Goal: Task Accomplishment & Management: Use online tool/utility

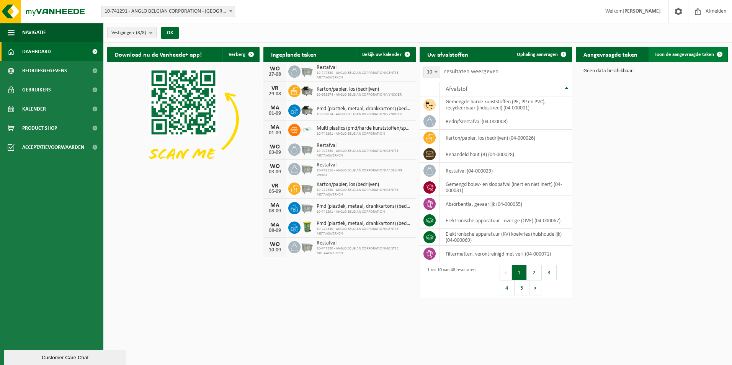
click at [677, 51] on link "Toon de aangevraagde taken" at bounding box center [688, 54] width 79 height 15
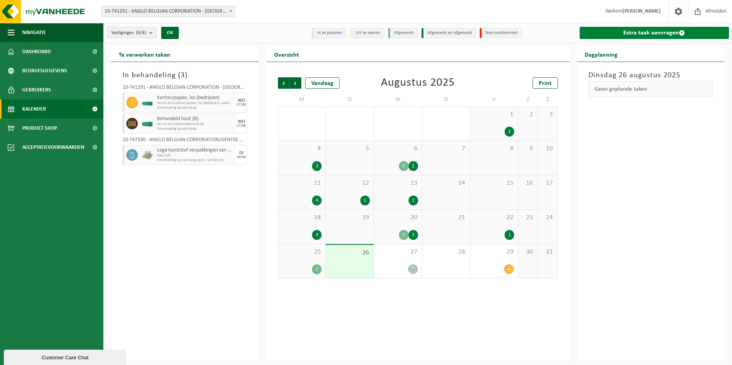
click at [653, 29] on link "Extra taak aanvragen" at bounding box center [655, 33] width 150 height 12
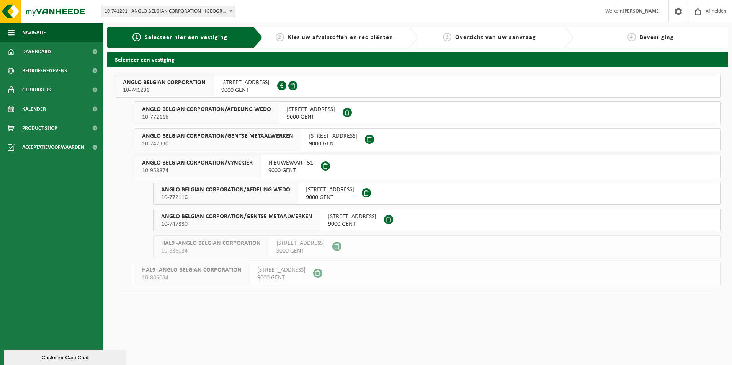
click at [223, 82] on span "WIEDAUWKAAI 43" at bounding box center [245, 83] width 48 height 8
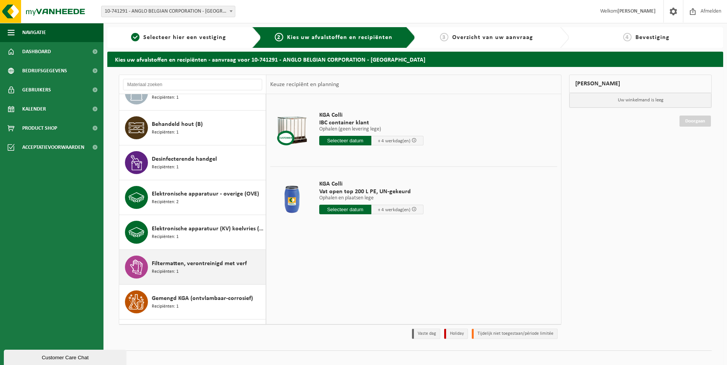
click at [209, 263] on span "Filtermatten, verontreinigd met verf" at bounding box center [199, 263] width 95 height 9
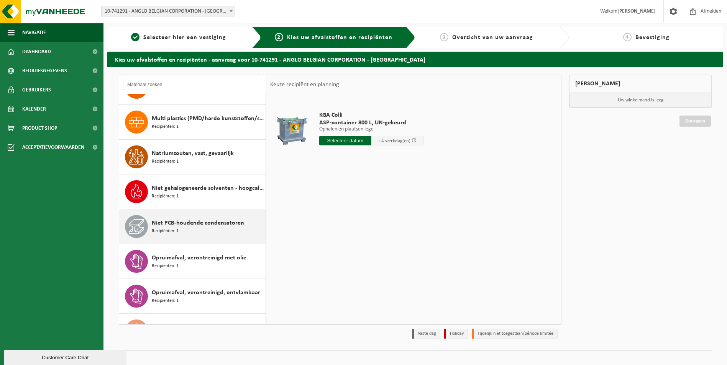
scroll to position [861, 0]
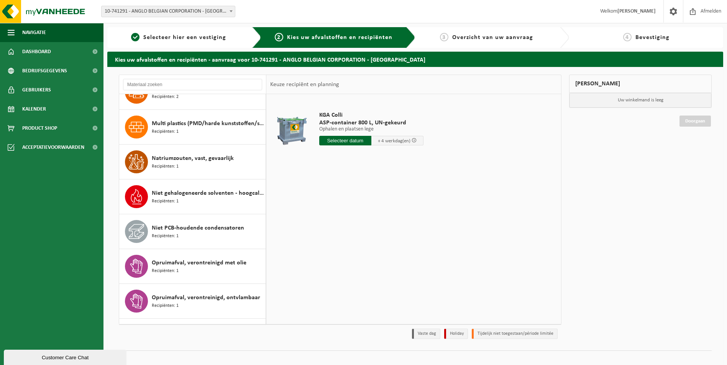
drag, startPoint x: 259, startPoint y: 229, endPoint x: 265, endPoint y: 211, distance: 18.9
click at [263, 205] on div "Absorbentia, gevaarlijk Recipiënten: 2 Afvalwater verontreinigd met niet gevaar…" at bounding box center [192, 209] width 147 height 230
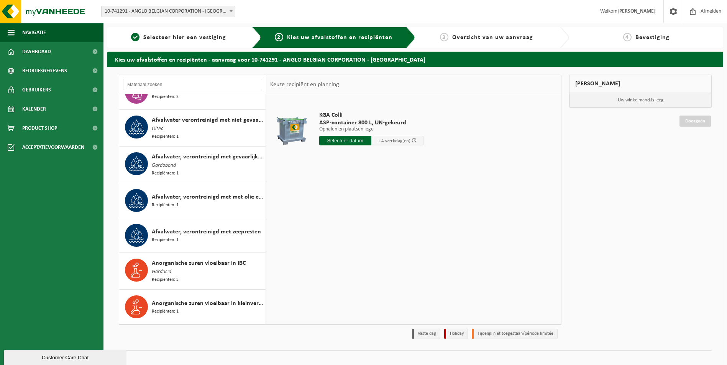
scroll to position [14, 0]
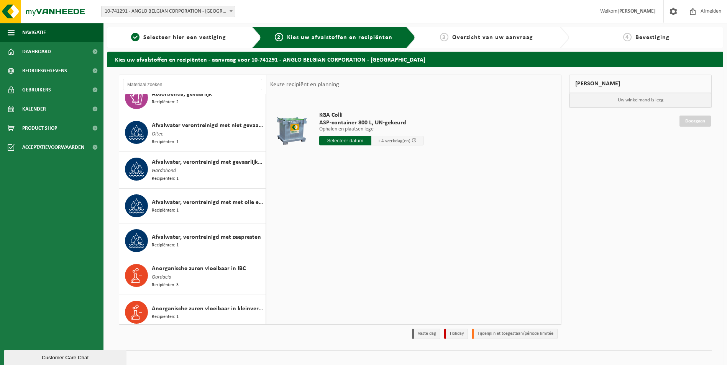
drag, startPoint x: 269, startPoint y: 111, endPoint x: 270, endPoint y: 106, distance: 5.1
click at [270, 106] on table "KGA Colli ASP-container 800 L, UN-gekeurd Ophalen en plaatsen lege Ophalen en p…" at bounding box center [413, 132] width 295 height 76
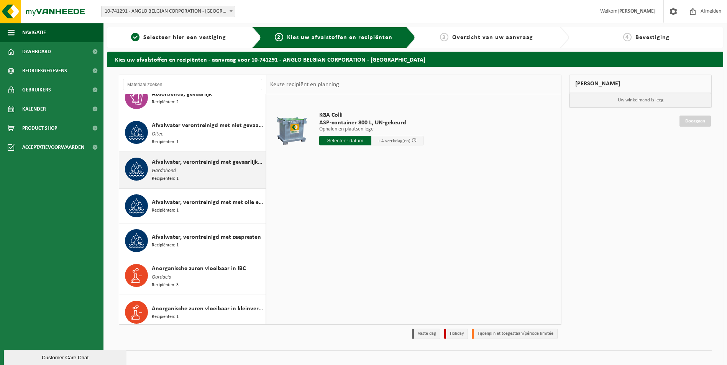
click at [257, 152] on div "Absorbentia, gevaarlijk Recipiënten: 2 Afvalwater verontreinigd met niet gevaar…" at bounding box center [192, 209] width 147 height 230
click at [257, 152] on div "Afvalwater, verontreinigd met gevaarlijke producten Gardobond Recipiënten: 1" at bounding box center [192, 170] width 147 height 36
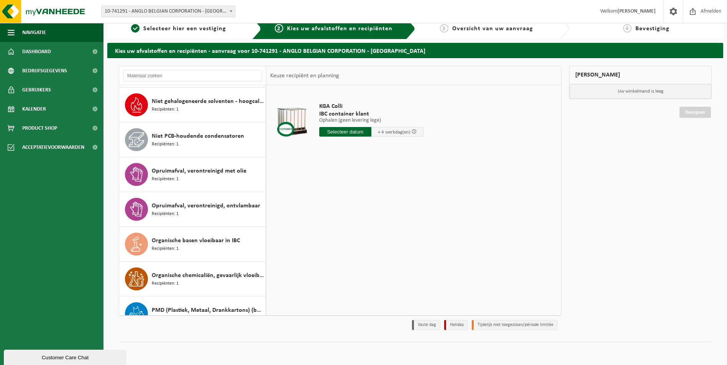
scroll to position [952, 0]
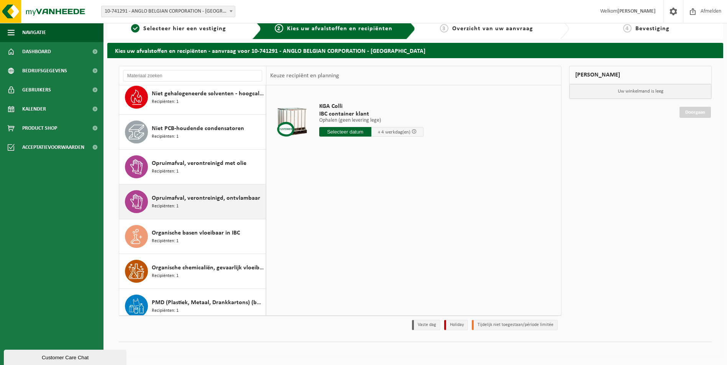
click at [216, 202] on div "Opruimafval, verontreinigd, ontvlambaar Recipiënten: 1" at bounding box center [208, 201] width 112 height 23
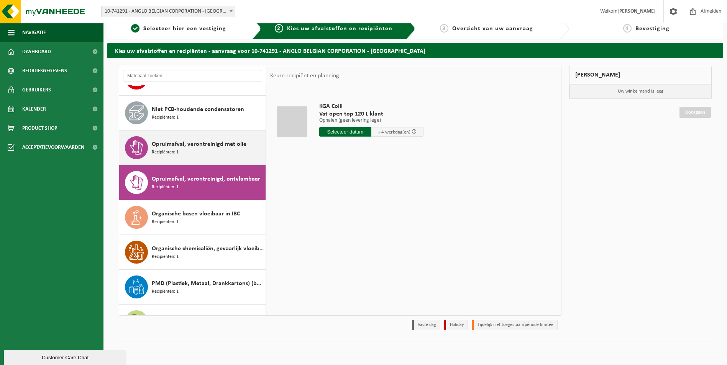
click at [183, 152] on div "Opruimafval, verontreinigd met olie Recipiënten: 1" at bounding box center [208, 147] width 112 height 23
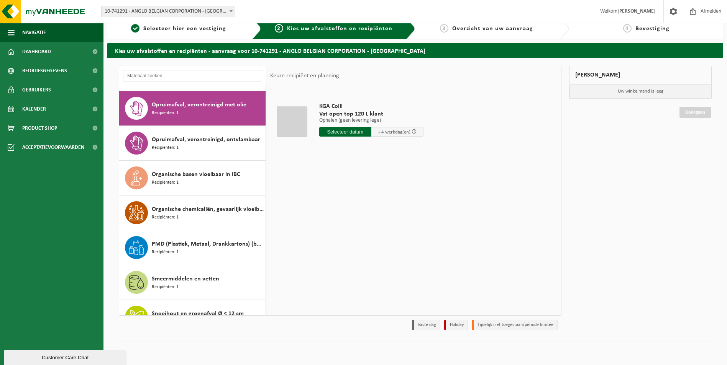
scroll to position [1013, 0]
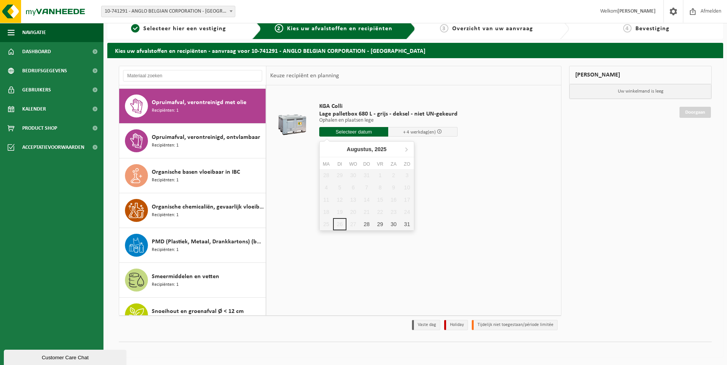
click at [347, 135] on input "text" at bounding box center [353, 132] width 69 height 10
click at [368, 224] on div "28" at bounding box center [366, 224] width 13 height 12
type input "Van 2025-08-28"
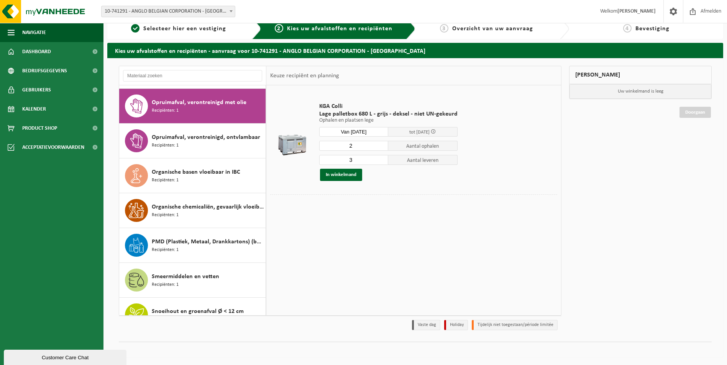
click at [382, 147] on input "2" at bounding box center [353, 146] width 69 height 10
type input "1"
click at [382, 147] on input "1" at bounding box center [353, 146] width 69 height 10
click at [380, 161] on input "2" at bounding box center [353, 160] width 69 height 10
type input "1"
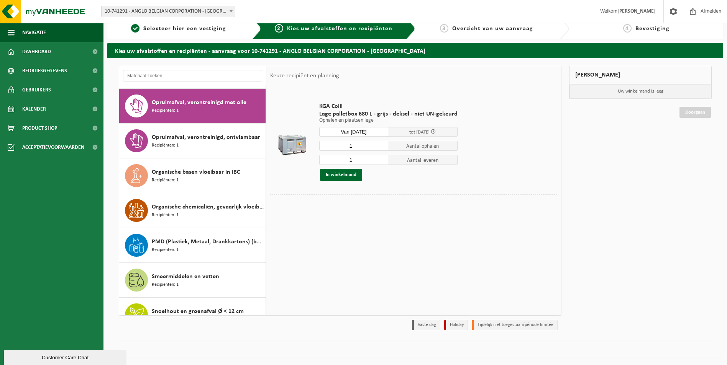
click at [380, 161] on input "1" at bounding box center [353, 160] width 69 height 10
click at [340, 177] on button "In winkelmand" at bounding box center [341, 175] width 42 height 12
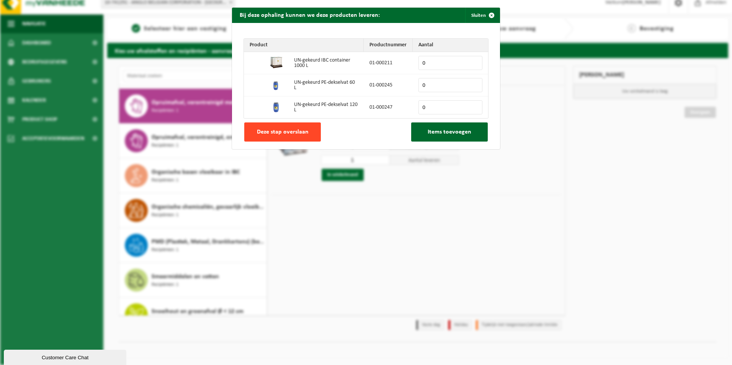
click at [313, 134] on button "Deze stap overslaan" at bounding box center [282, 132] width 77 height 19
click at [313, 134] on div "Product Productnummer Aantal UN-gekeurd IBC container 1000 L 01-000211 0 UN-gek…" at bounding box center [366, 86] width 268 height 126
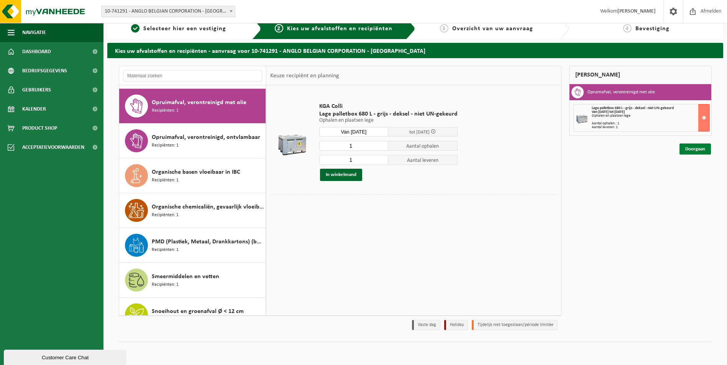
click at [691, 149] on link "Doorgaan" at bounding box center [694, 149] width 31 height 11
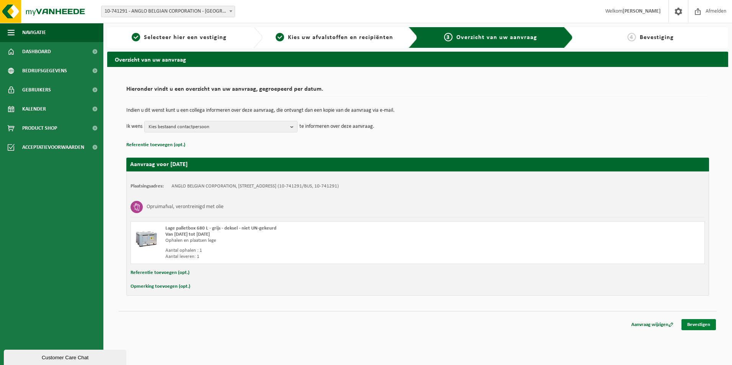
click at [703, 326] on link "Bevestigen" at bounding box center [699, 324] width 34 height 11
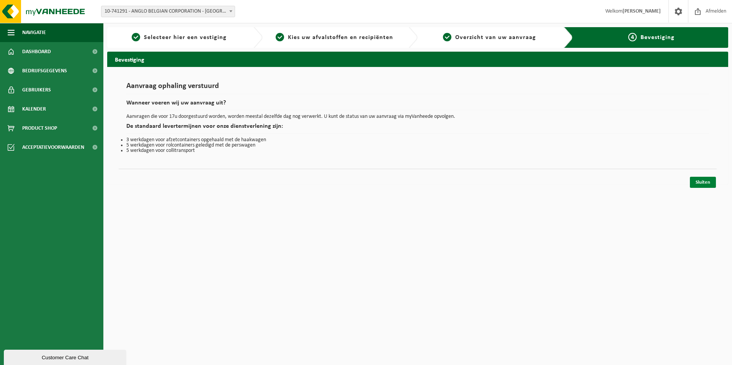
click at [703, 179] on link "Sluiten" at bounding box center [703, 182] width 26 height 11
